Goal: Task Accomplishment & Management: Manage account settings

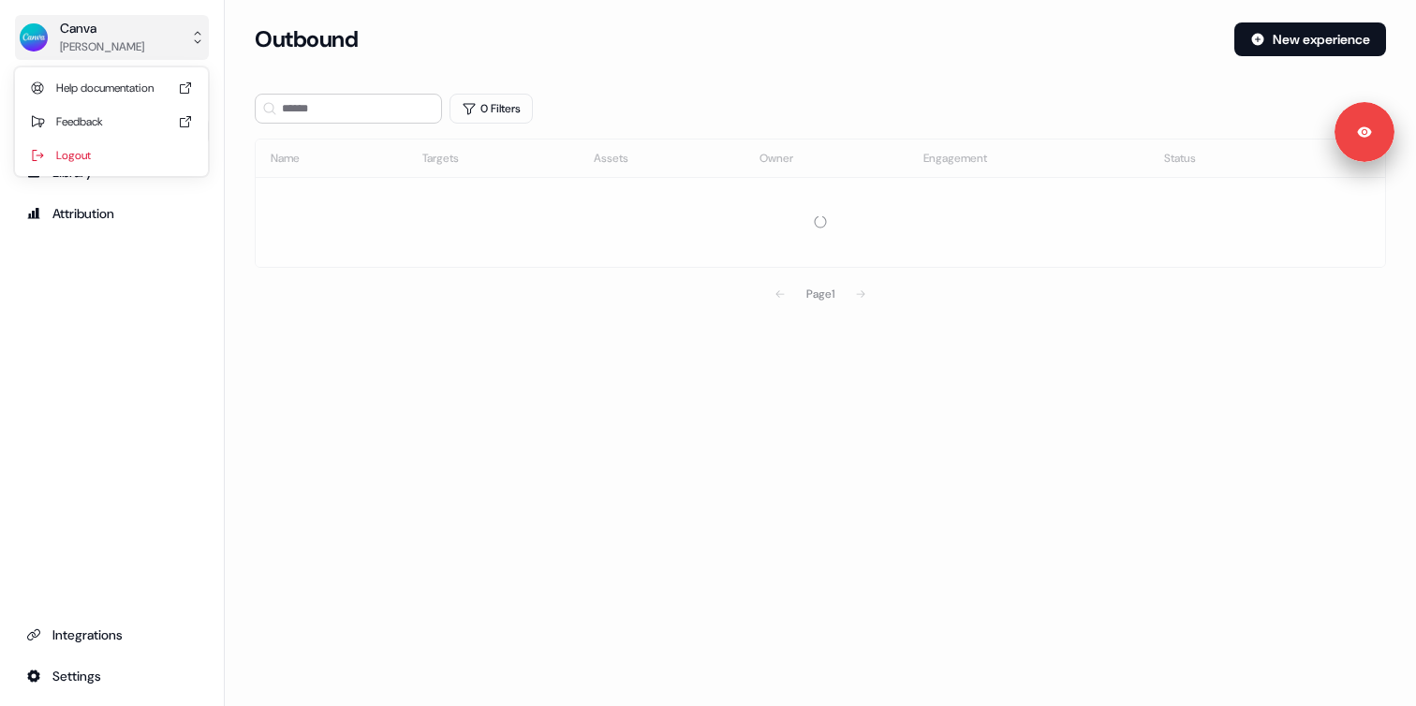
click at [156, 16] on button "Canva Lauren Modaresi" at bounding box center [112, 37] width 194 height 45
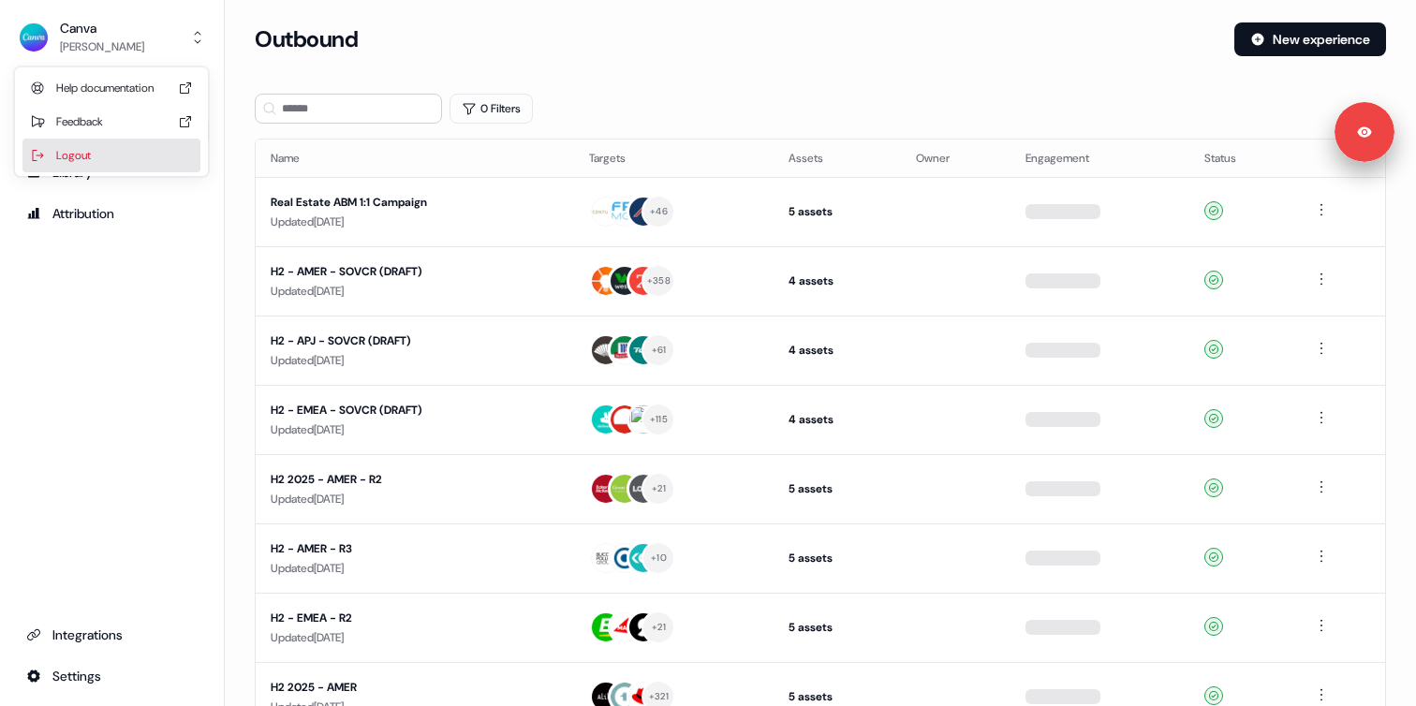
click at [106, 161] on div "Logout" at bounding box center [111, 156] width 178 height 34
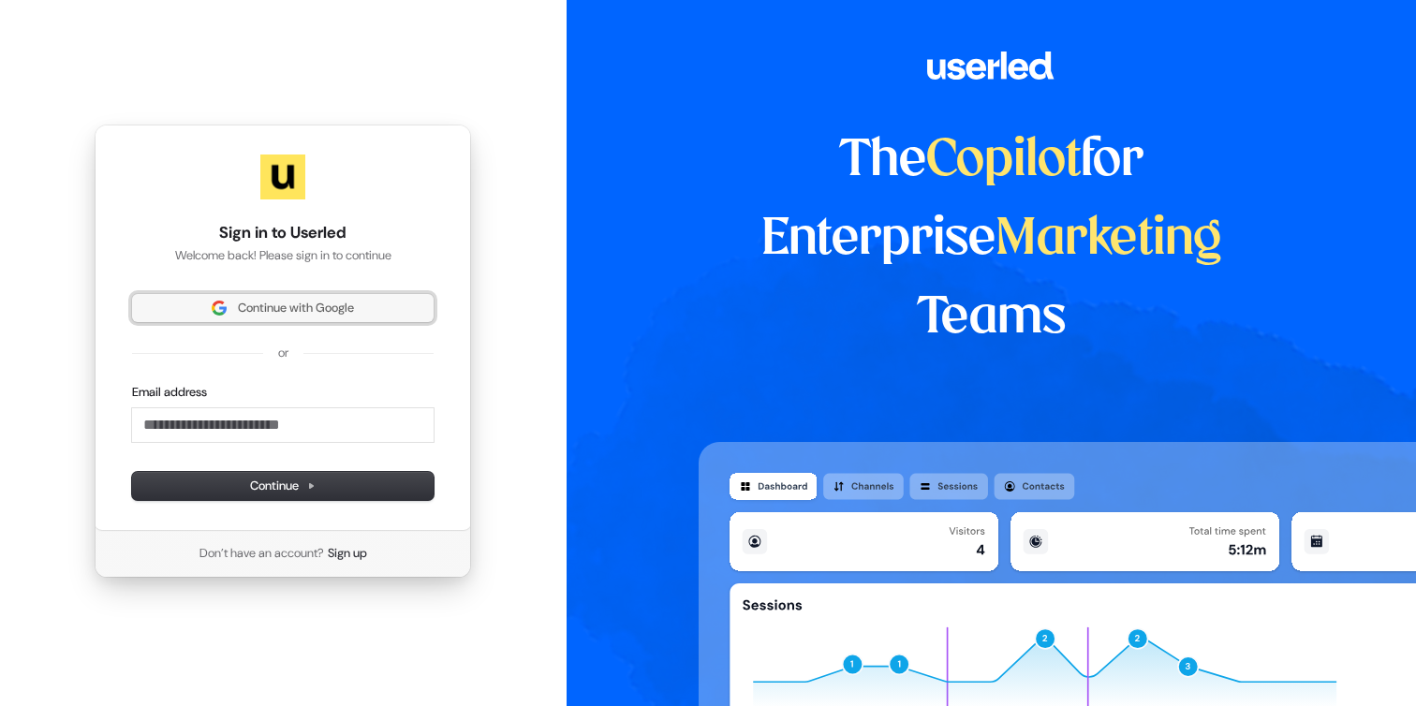
click at [239, 297] on button "Continue with Google" at bounding box center [283, 308] width 302 height 28
